Goal: Find specific page/section: Find specific page/section

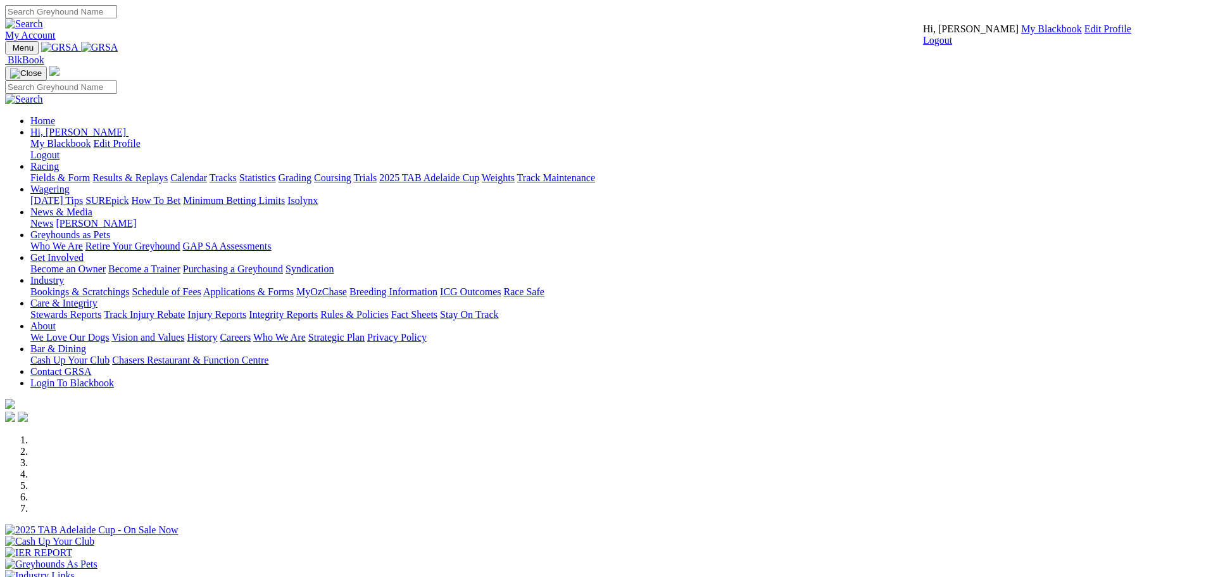
click at [1021, 34] on link "My Blackbook" at bounding box center [1051, 28] width 61 height 11
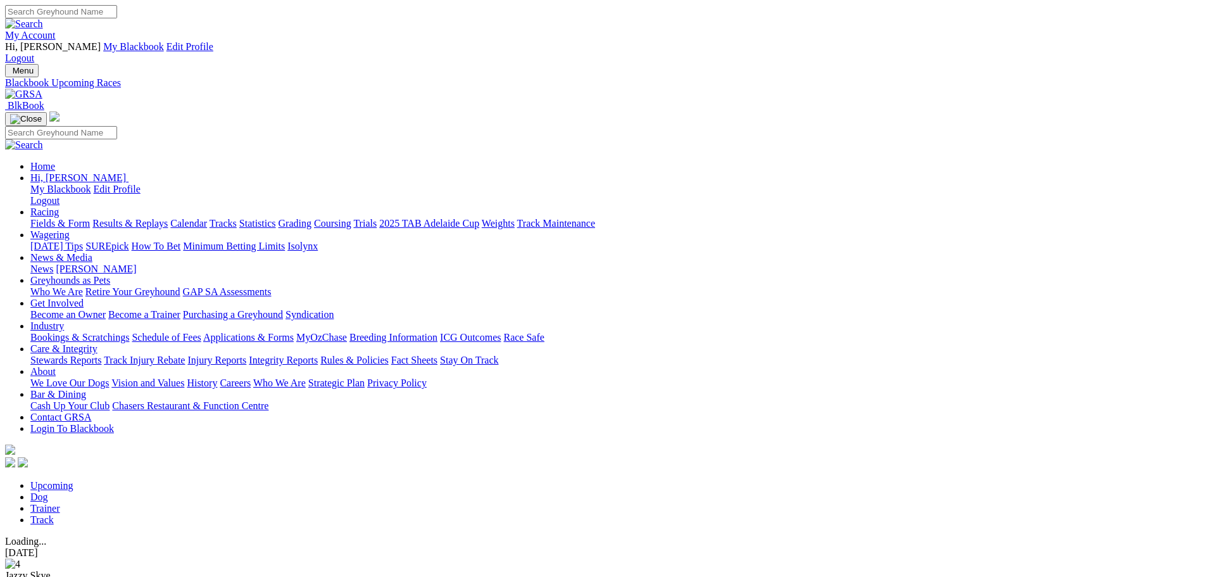
click at [56, 30] on link "My Account" at bounding box center [30, 35] width 51 height 11
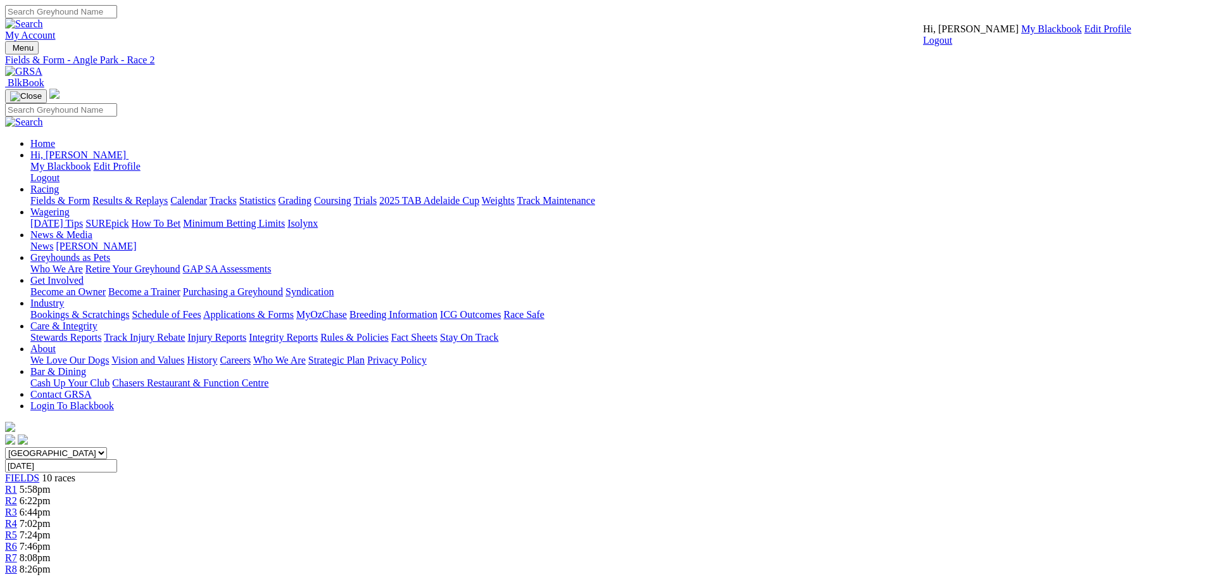
click at [1021, 34] on link "My Blackbook" at bounding box center [1051, 28] width 61 height 11
